Goal: Task Accomplishment & Management: Use online tool/utility

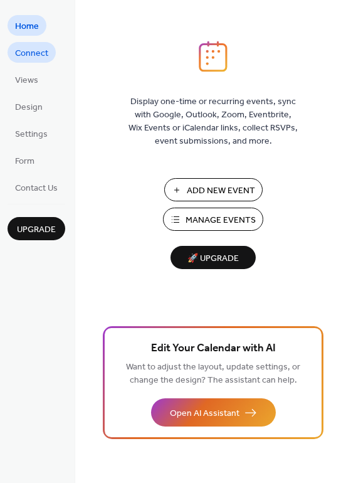
click at [37, 60] on span "Connect" at bounding box center [31, 53] width 33 height 13
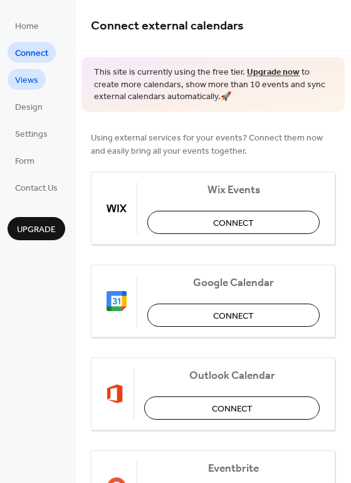
click at [31, 85] on span "Views" at bounding box center [26, 80] width 23 height 13
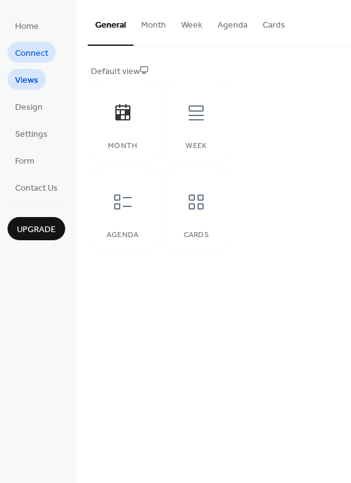
click at [25, 58] on span "Connect" at bounding box center [31, 53] width 33 height 13
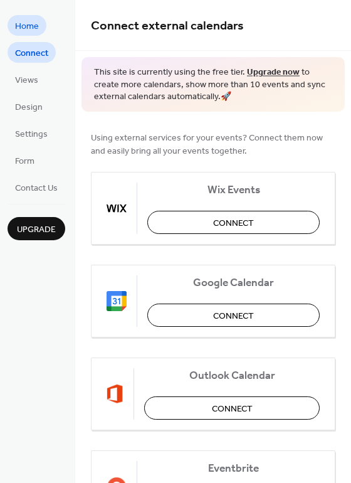
click at [22, 33] on span "Home" at bounding box center [27, 26] width 24 height 13
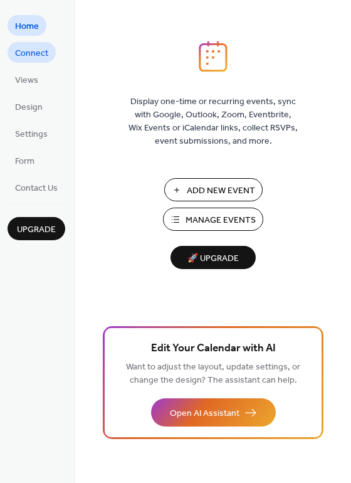
click at [33, 59] on span "Connect" at bounding box center [31, 53] width 33 height 13
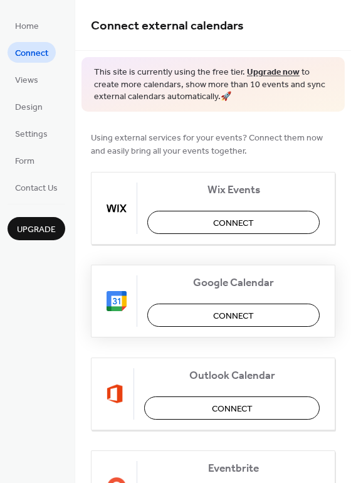
click at [242, 327] on div "Google Calendar Connect" at bounding box center [213, 301] width 245 height 73
click at [242, 304] on button "Connect" at bounding box center [233, 315] width 172 height 23
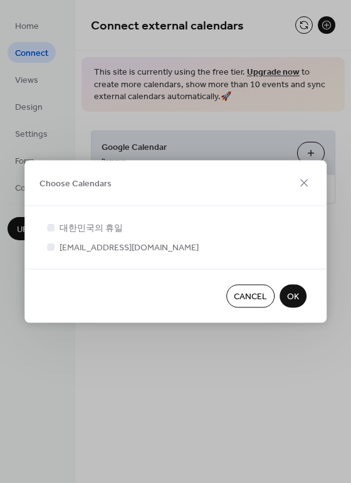
click at [291, 297] on span "OK" at bounding box center [293, 296] width 12 height 13
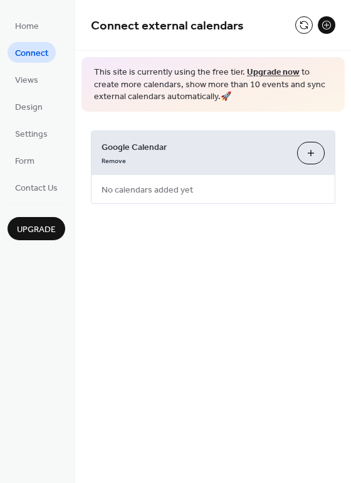
click at [193, 363] on div "Connect external calendars This site is currently using the free tier. Upgrade …" at bounding box center [213, 241] width 276 height 483
